Goal: Navigation & Orientation: Find specific page/section

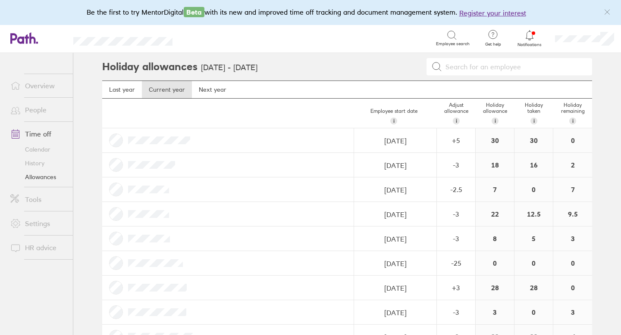
scroll to position [222, 0]
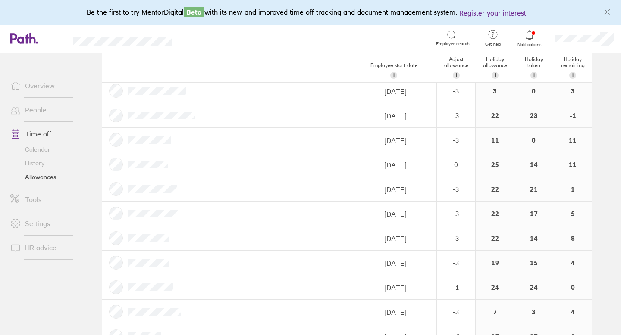
click at [530, 37] on icon at bounding box center [529, 35] width 10 height 10
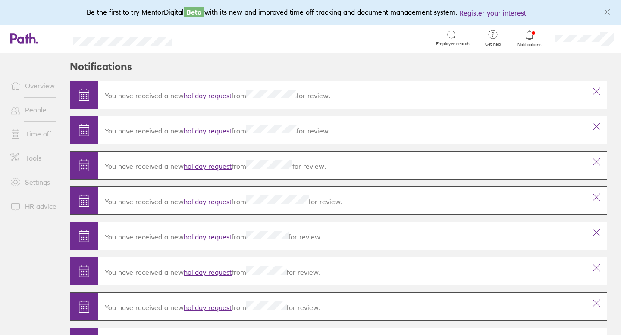
click at [34, 134] on link "Time off" at bounding box center [37, 133] width 69 height 17
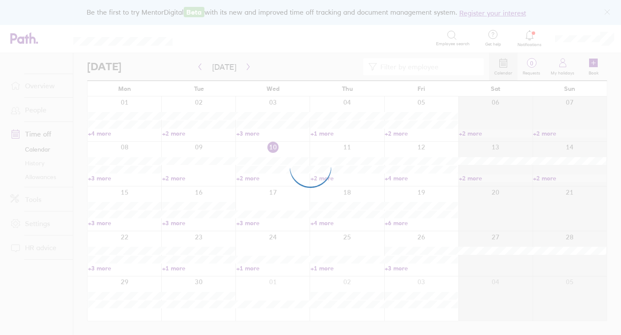
click at [41, 108] on div at bounding box center [310, 167] width 621 height 335
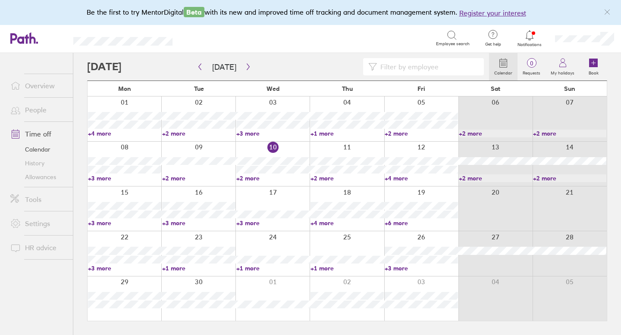
click at [50, 177] on link "Allowances" at bounding box center [37, 177] width 69 height 14
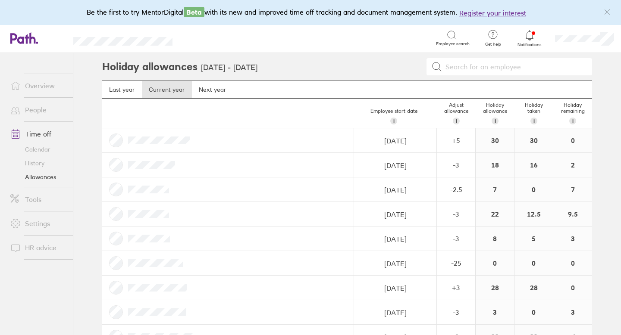
click at [35, 114] on link "People" at bounding box center [37, 109] width 69 height 17
